Goal: Browse casually

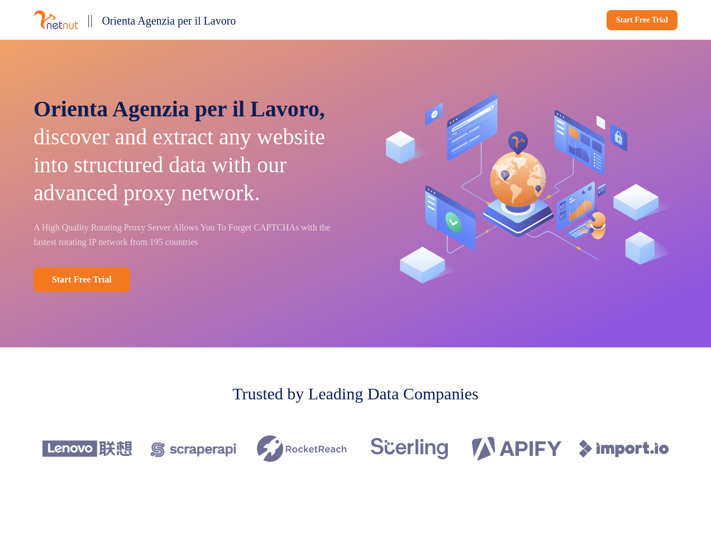
click at [355, 20] on div "|| Orienta Agenzia per il Lavoro Start Free Trial" at bounding box center [355, 20] width 711 height 40
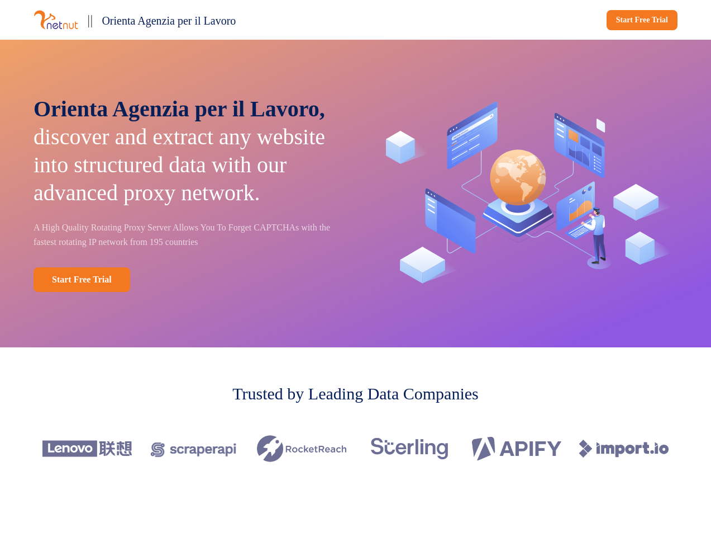
click at [192, 20] on span "Orienta Agenzia per il Lavoro" at bounding box center [169, 21] width 134 height 12
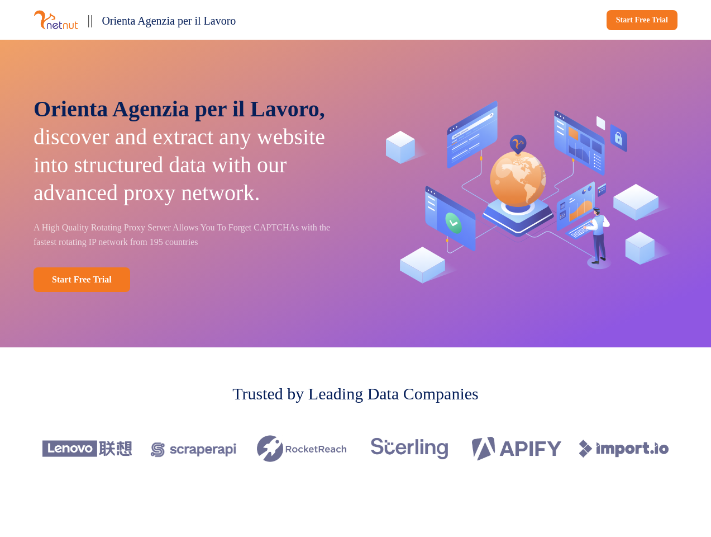
click at [519, 20] on div "Start Free Trial" at bounding box center [519, 20] width 318 height 20
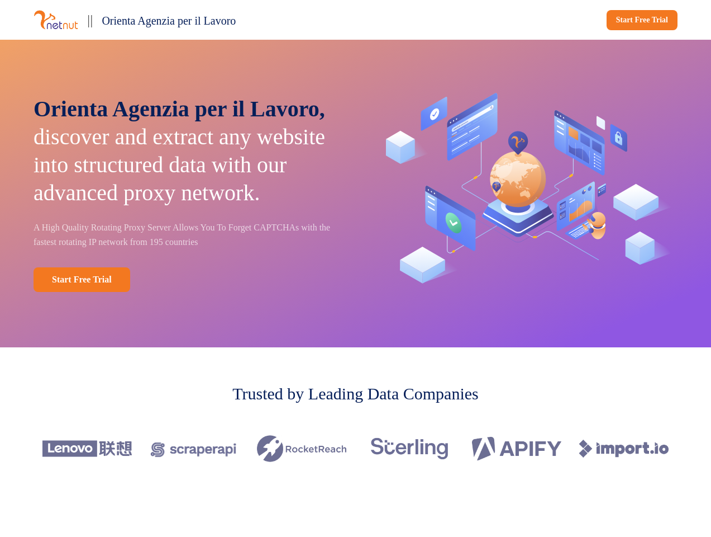
click at [355, 197] on div "Orienta Agenzia per il Lavoro, discover and extract any website into structured…" at bounding box center [355, 193] width 711 height 307
click at [187, 197] on p "Orienta Agenzia per il Lavoro, discover and extract any website into structured…" at bounding box center [187, 151] width 307 height 112
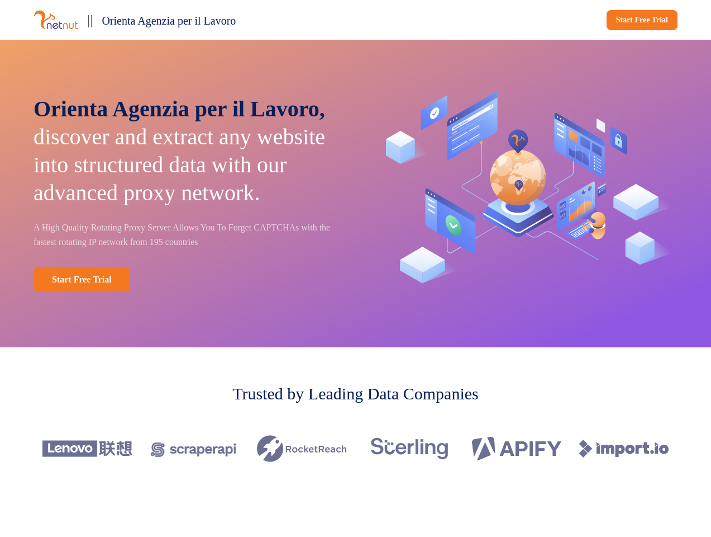
click at [187, 292] on div "Start Free Trial" at bounding box center [187, 279] width 307 height 25
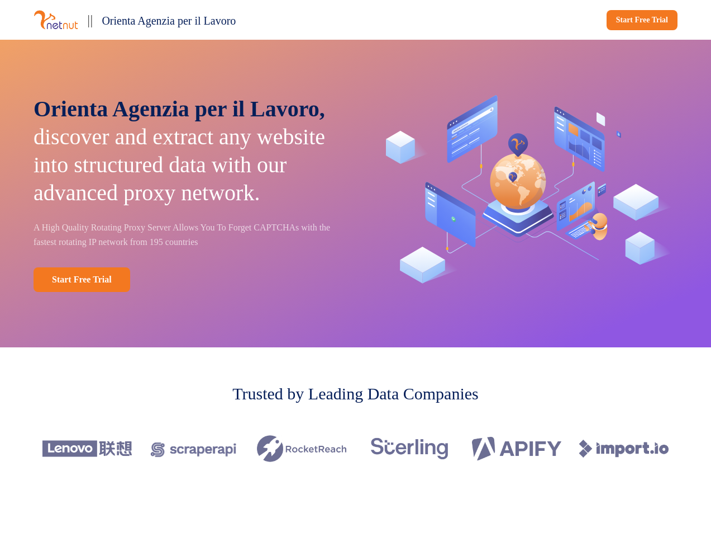
click at [525, 197] on img at bounding box center [525, 193] width 307 height 218
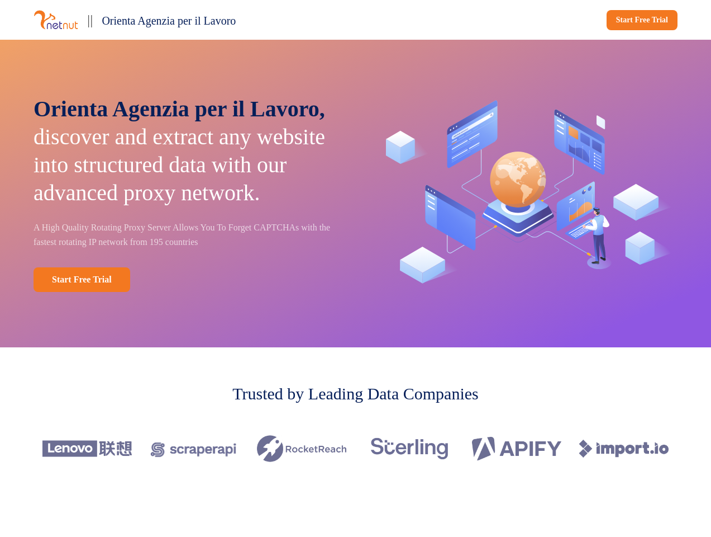
click at [355, 455] on div at bounding box center [356, 448] width 644 height 63
